Goal: Task Accomplishment & Management: Use online tool/utility

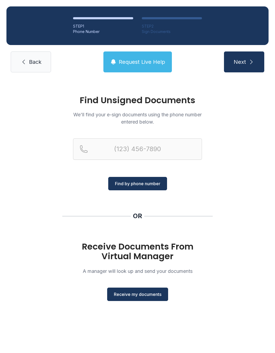
click at [137, 289] on button "Receive my documents" at bounding box center [137, 294] width 61 height 13
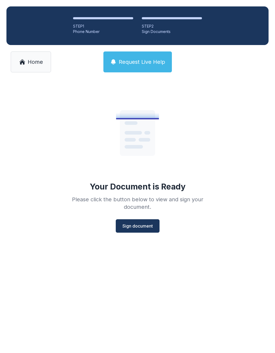
click at [135, 223] on span "Sign document" at bounding box center [137, 226] width 30 height 6
click at [142, 224] on span "Sign document" at bounding box center [137, 226] width 30 height 6
click at [36, 60] on span "Home" at bounding box center [35, 62] width 15 height 8
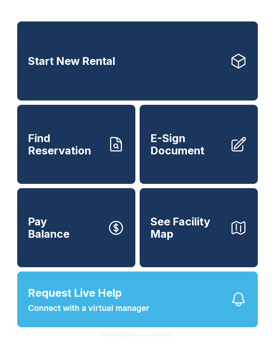
click at [181, 157] on span "E-Sign Document" at bounding box center [187, 144] width 75 height 24
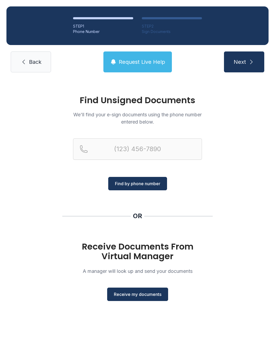
click at [137, 295] on span "Receive my documents" at bounding box center [137, 294] width 47 height 6
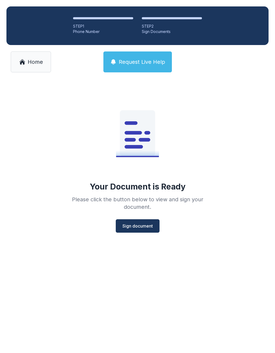
click at [131, 223] on span "Sign document" at bounding box center [137, 226] width 30 height 6
click at [36, 65] on span "Home" at bounding box center [35, 62] width 15 height 8
